Goal: Information Seeking & Learning: Check status

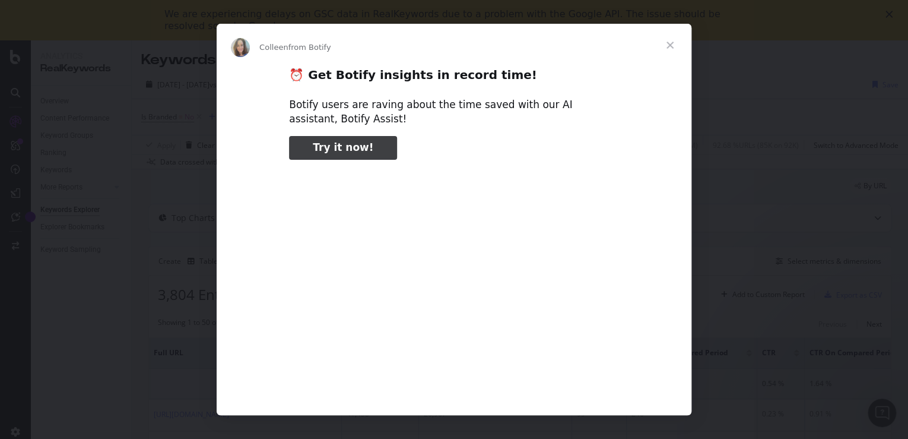
click at [668, 40] on span "Close" at bounding box center [670, 45] width 43 height 43
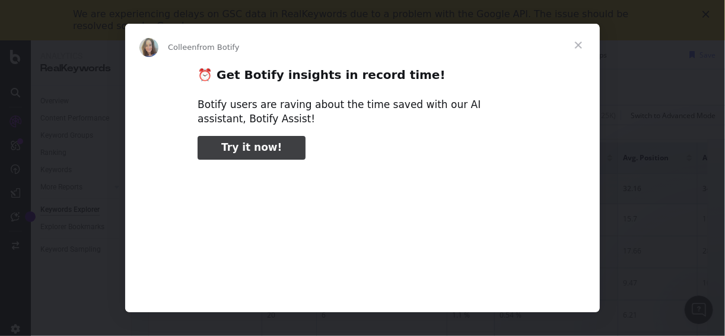
type input "54146"
click at [577, 47] on span "Close" at bounding box center [578, 45] width 43 height 43
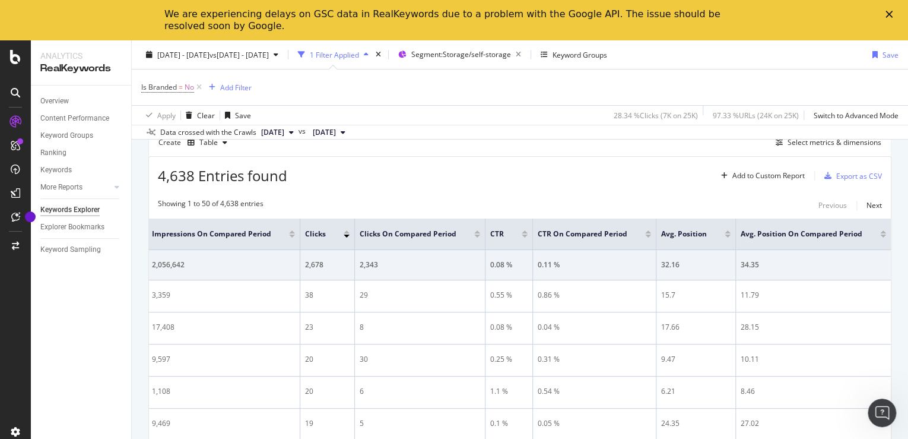
scroll to position [118, 0]
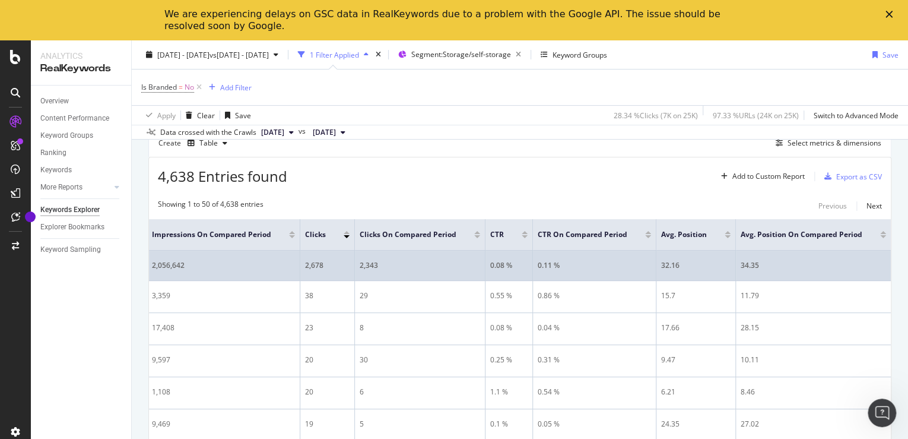
click at [515, 268] on div "0.08 %" at bounding box center [508, 265] width 37 height 11
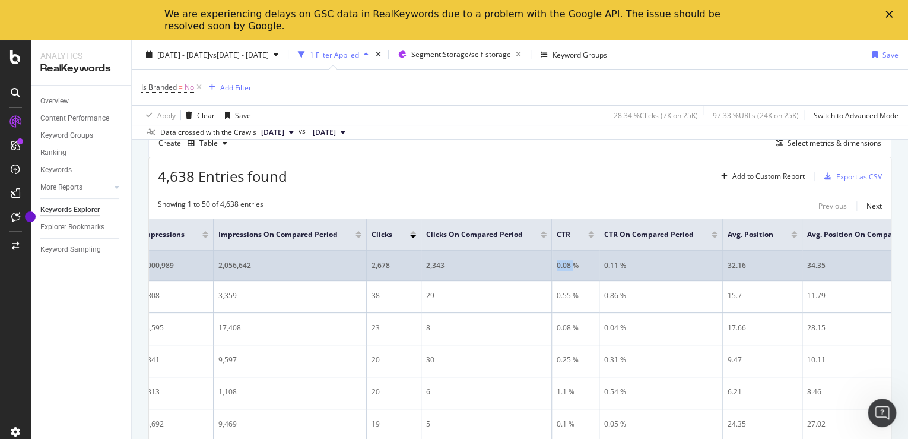
scroll to position [0, 204]
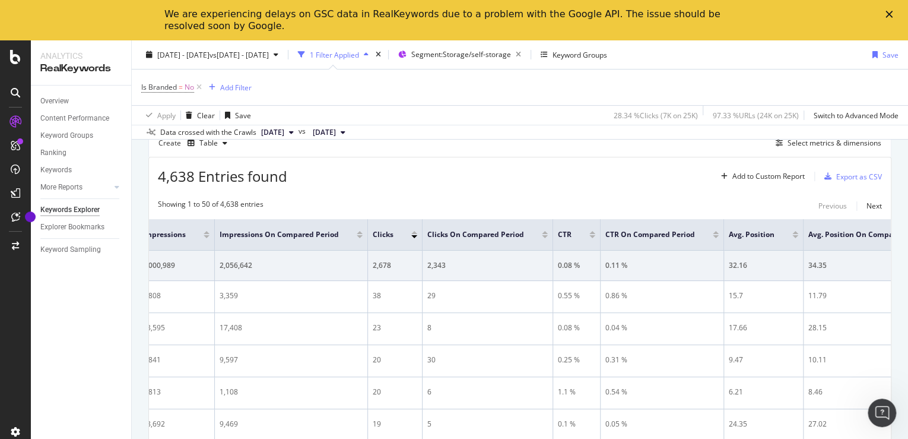
click at [180, 172] on span "4,638 Entries found" at bounding box center [222, 176] width 129 height 20
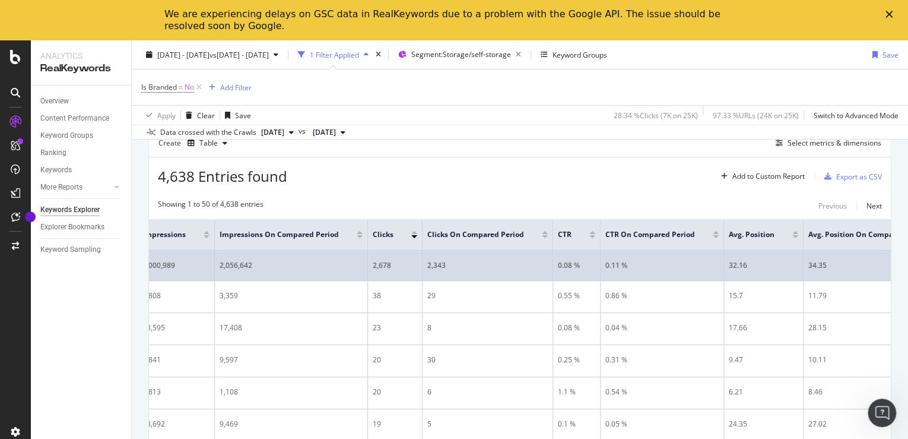
click at [595, 265] on div "0.08 %" at bounding box center [576, 265] width 37 height 11
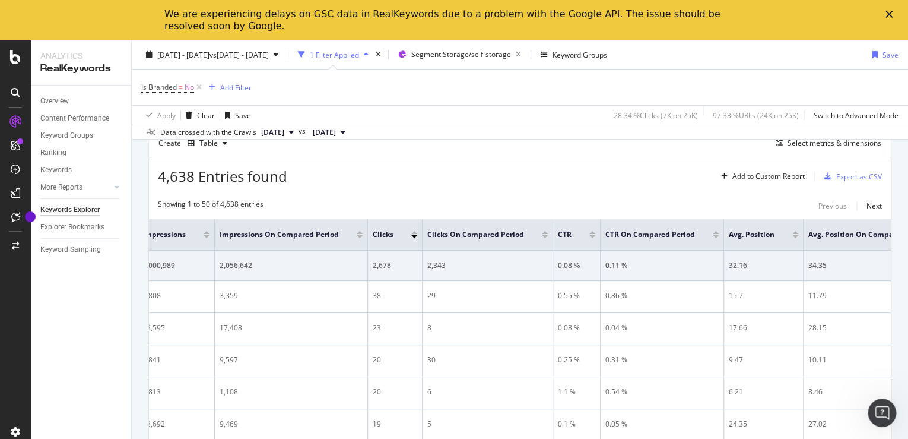
click at [266, 64] on div "[DATE] - [DATE] vs [DATE] - [DATE] 1 Filter Applied Segment: Storage/self-stora…" at bounding box center [520, 57] width 776 height 24
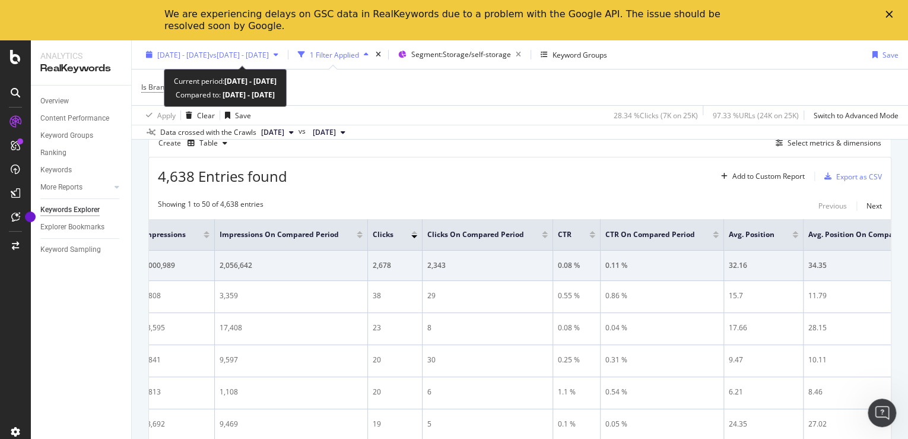
click at [269, 50] on span "vs [DATE] - [DATE]" at bounding box center [239, 54] width 59 height 10
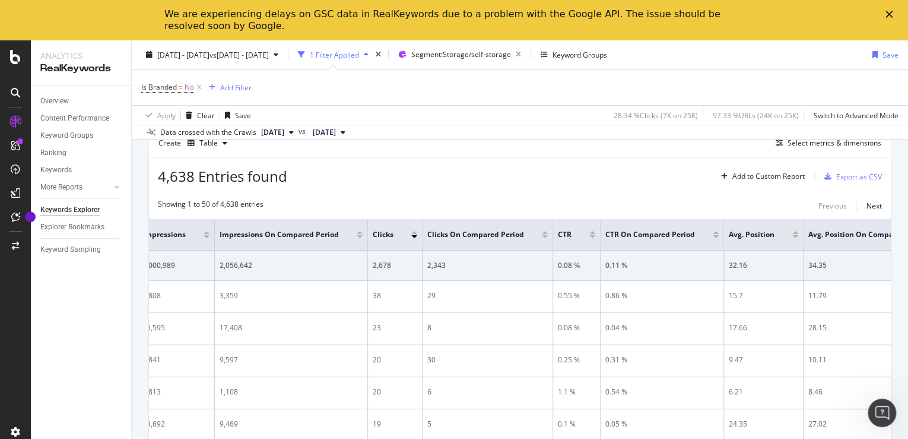
click at [433, 107] on div "Apply Clear Save 28.34 % Clicks ( 7K on 25K ) 97.33 % URLs ( 24K on 25K ) Switc…" at bounding box center [520, 115] width 776 height 20
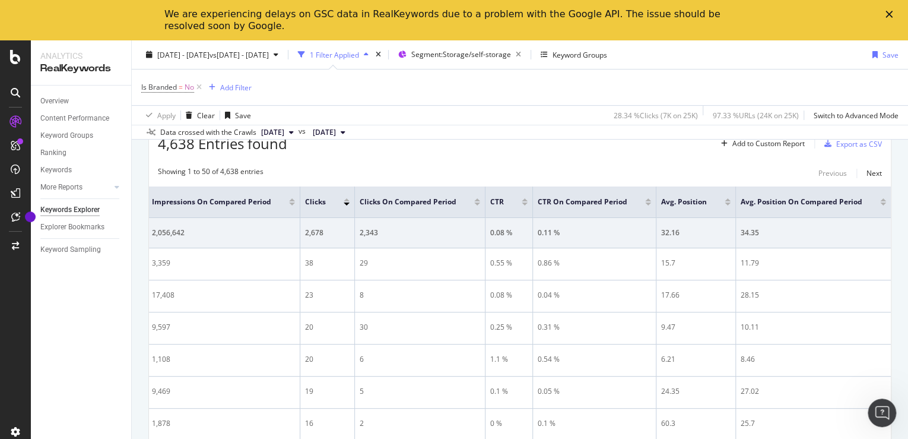
scroll to position [0, 265]
